Goal: Find specific page/section: Find specific page/section

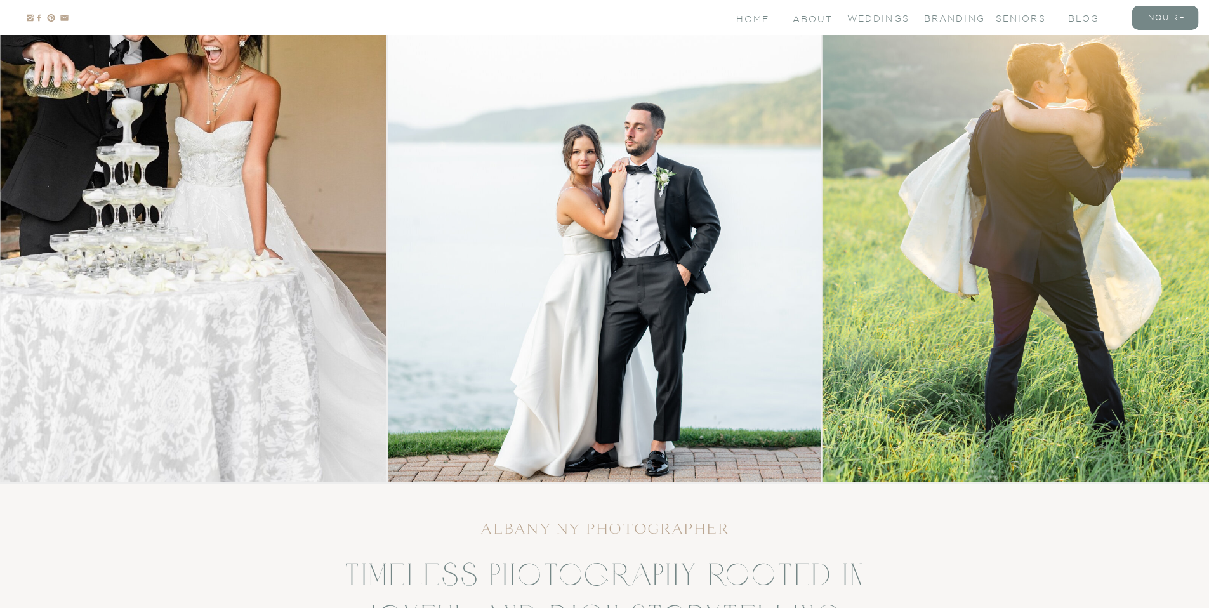
scroll to position [241, 0]
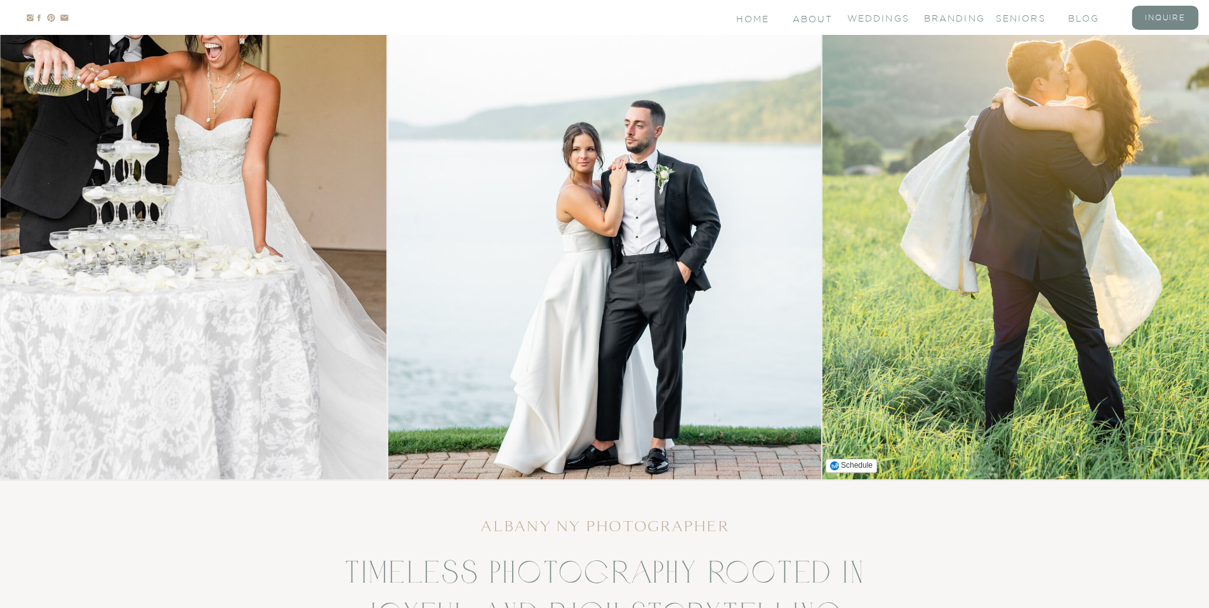
click at [881, 24] on img at bounding box center [1038, 176] width 433 height 606
click at [881, 20] on nav "Weddings" at bounding box center [872, 17] width 51 height 11
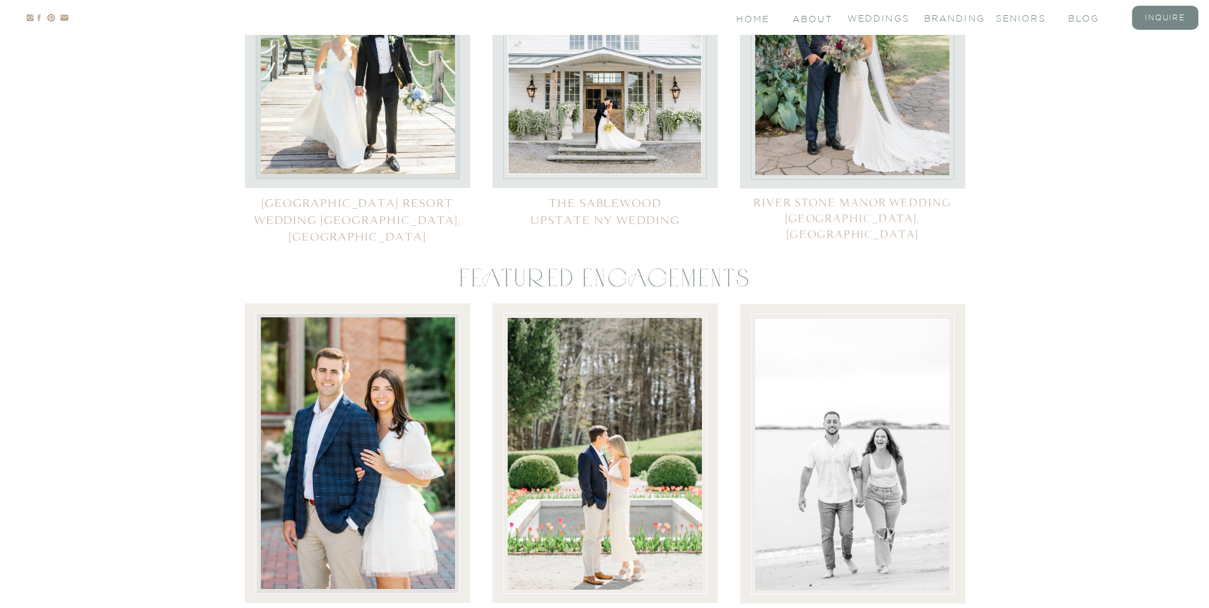
scroll to position [5533, 0]
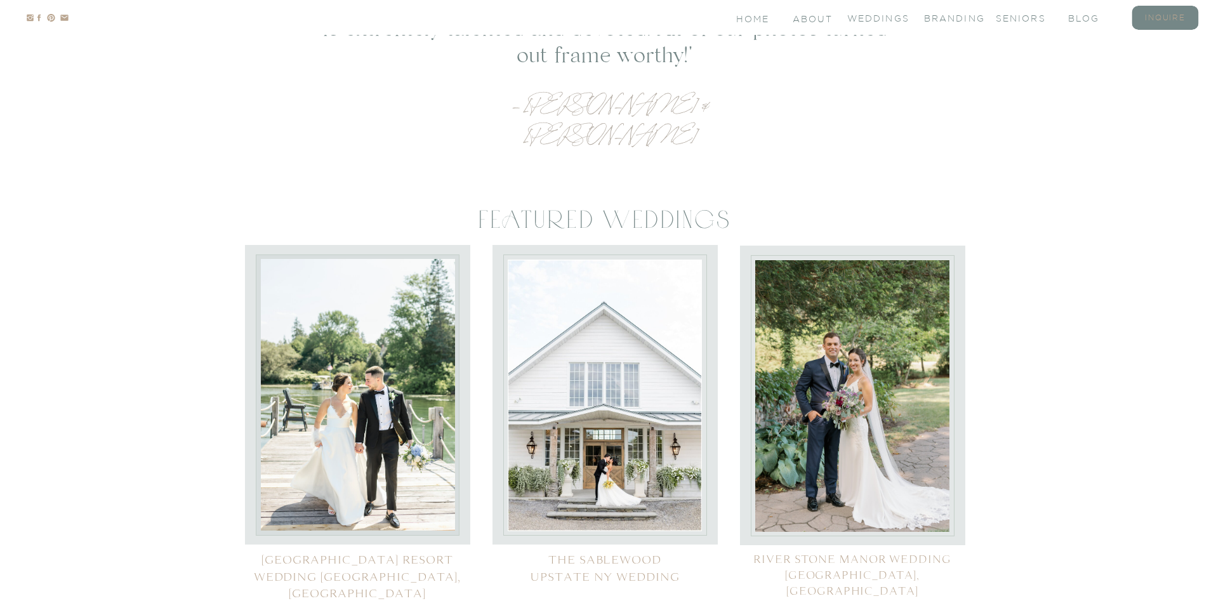
click at [1176, 22] on nav "inquire" at bounding box center [1165, 17] width 51 height 11
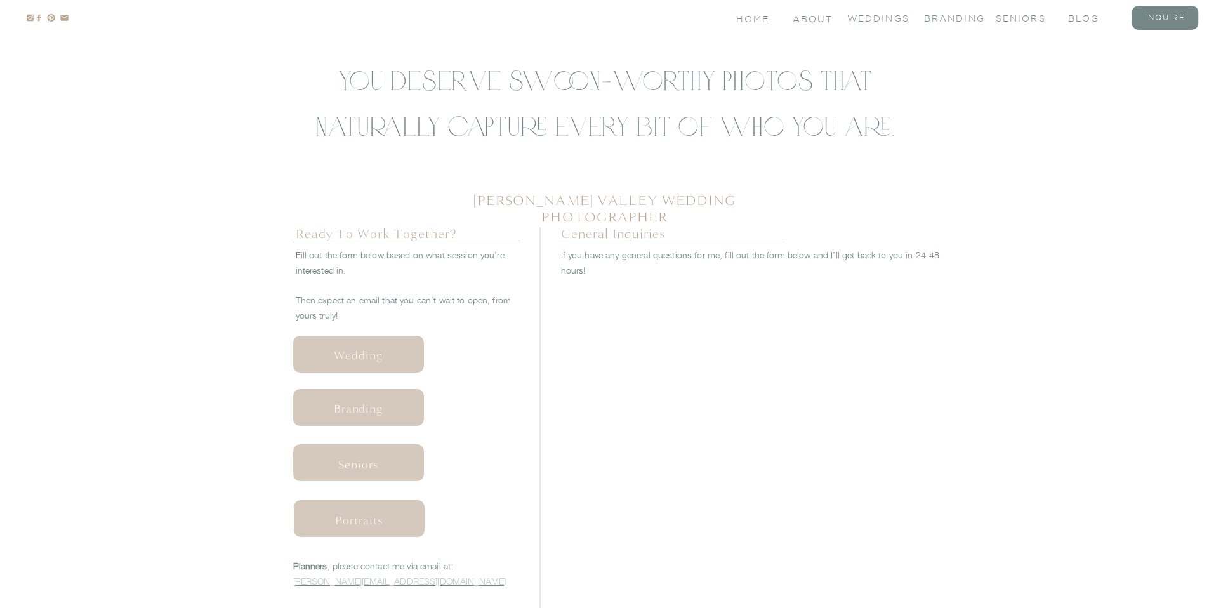
scroll to position [409, 0]
click at [352, 353] on nav "Wedding" at bounding box center [358, 351] width 125 height 13
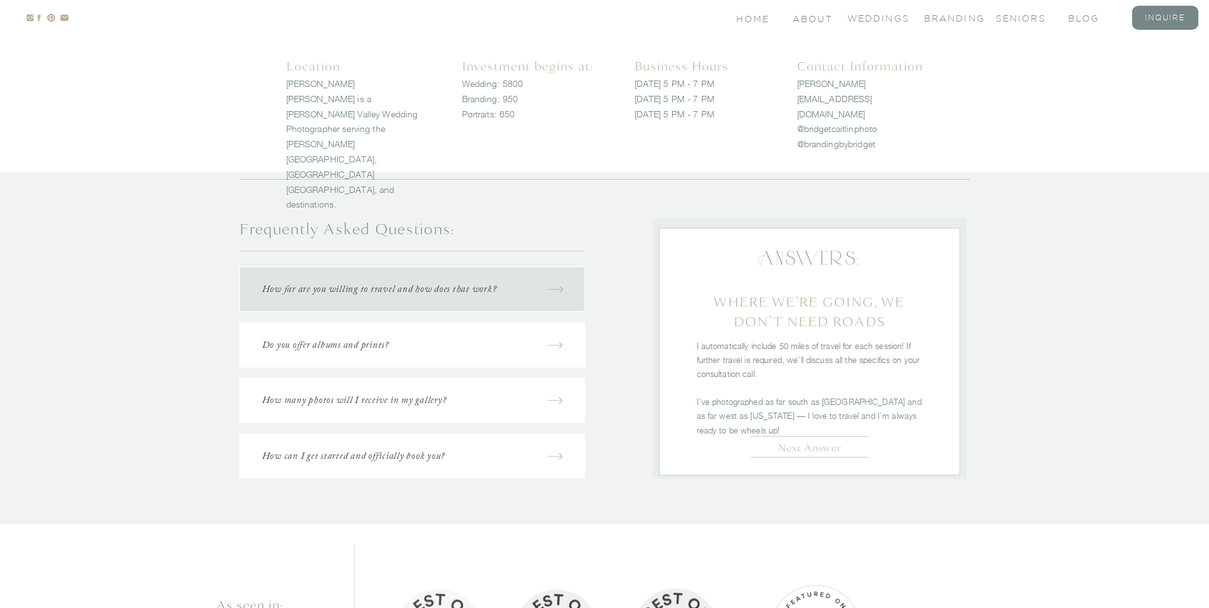
scroll to position [1454, 0]
